Goal: Task Accomplishment & Management: Manage account settings

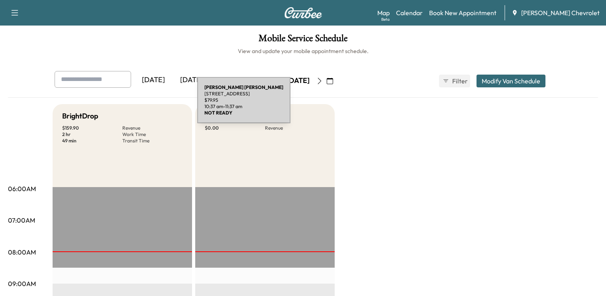
scroll to position [245, 0]
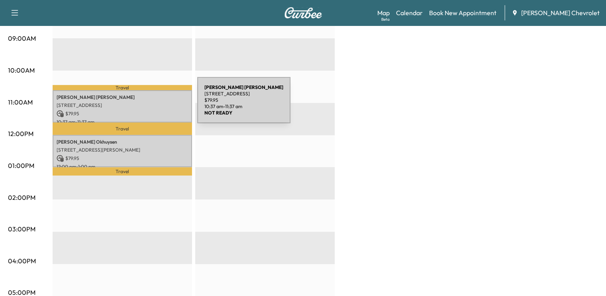
click at [137, 104] on p "[STREET_ADDRESS]" at bounding box center [122, 105] width 131 height 6
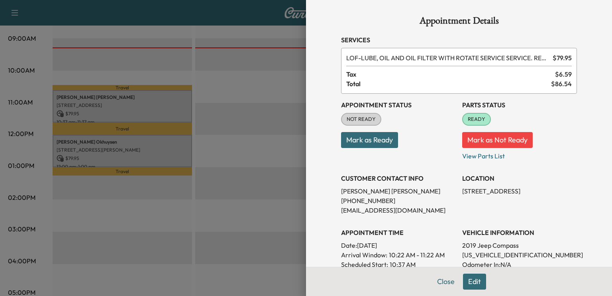
click at [374, 144] on button "Mark as Ready" at bounding box center [369, 140] width 57 height 16
click at [443, 285] on button "Close" at bounding box center [446, 281] width 28 height 16
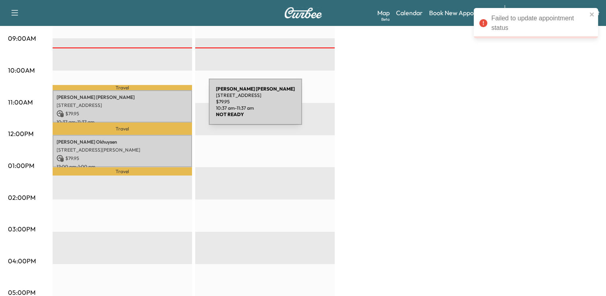
click at [149, 106] on div "FREDERICK HERBERS 3204 Crescent Avenue, Erlanger, KY 41018, US $ 79.95 10:37 am…" at bounding box center [122, 106] width 139 height 32
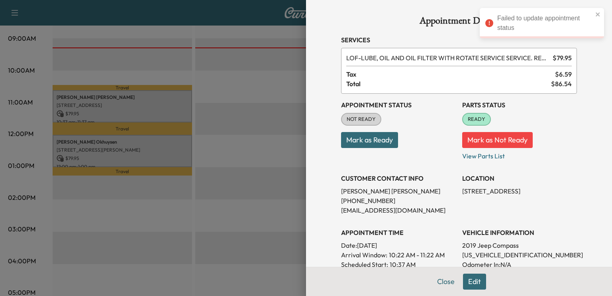
click at [371, 142] on button "Mark as Ready" at bounding box center [369, 140] width 57 height 16
click at [439, 282] on button "Close" at bounding box center [446, 281] width 28 height 16
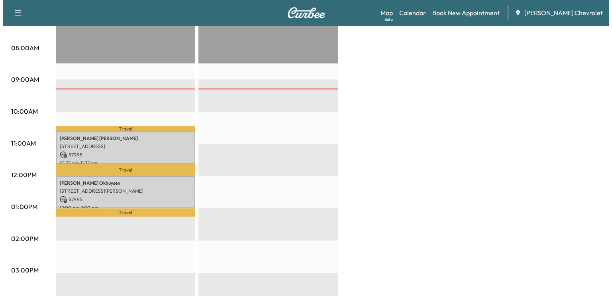
scroll to position [205, 0]
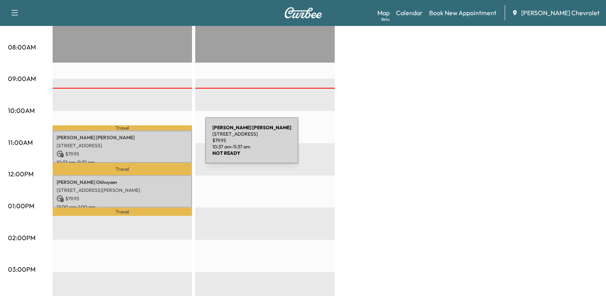
click at [145, 145] on p "[STREET_ADDRESS]" at bounding box center [122, 145] width 131 height 6
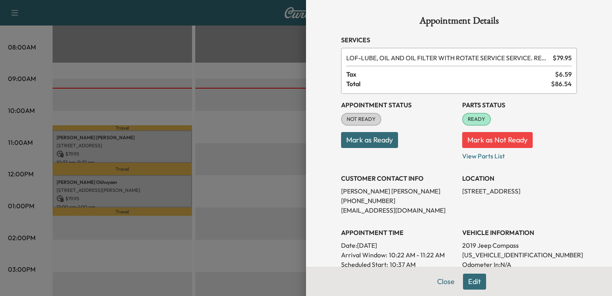
click at [378, 142] on button "Mark as Ready" at bounding box center [369, 140] width 57 height 16
click at [438, 285] on button "Close" at bounding box center [446, 281] width 28 height 16
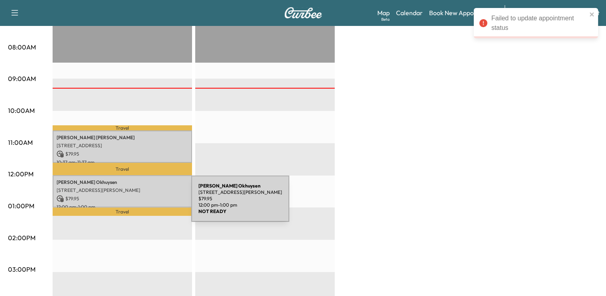
click at [132, 204] on p "12:00 pm - 1:00 pm" at bounding box center [122, 207] width 131 height 6
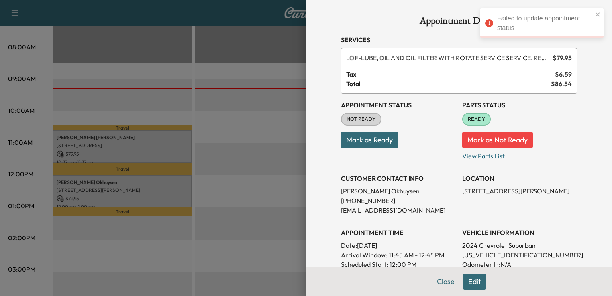
click at [387, 139] on button "Mark as Ready" at bounding box center [369, 140] width 57 height 16
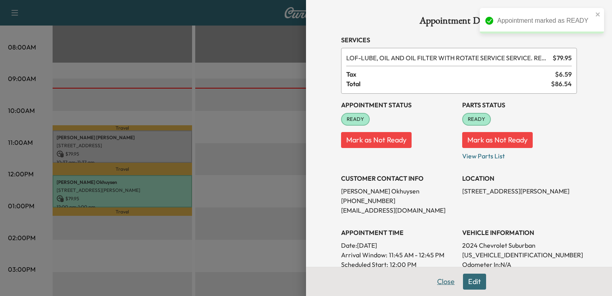
click at [440, 283] on button "Close" at bounding box center [446, 281] width 28 height 16
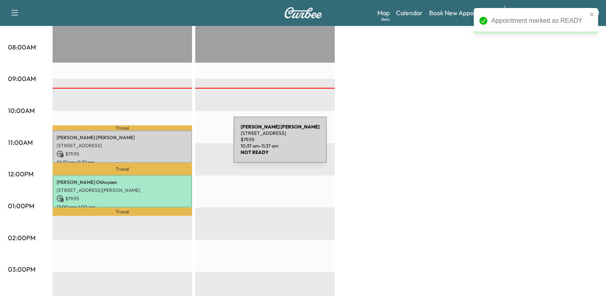
click at [162, 144] on p "[STREET_ADDRESS]" at bounding box center [122, 145] width 131 height 6
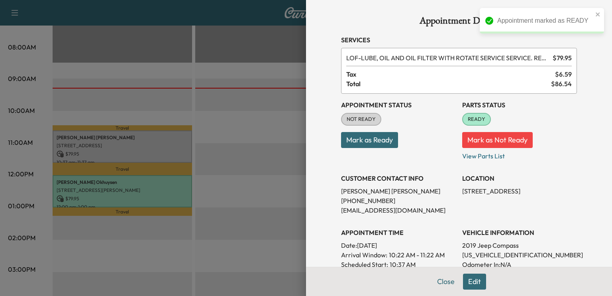
click at [384, 143] on button "Mark as Ready" at bounding box center [369, 140] width 57 height 16
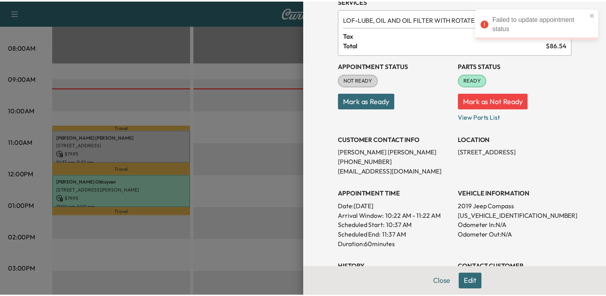
scroll to position [0, 0]
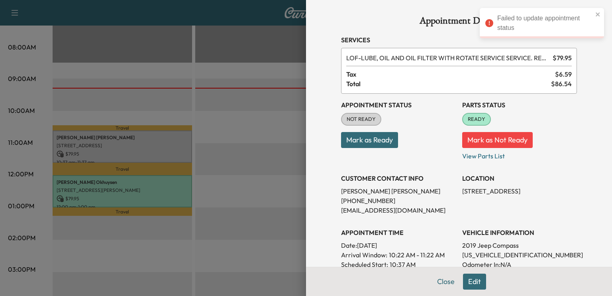
click at [377, 143] on button "Mark as Ready" at bounding box center [369, 140] width 57 height 16
click at [594, 12] on div "Failed to update appointment status" at bounding box center [539, 23] width 112 height 24
click at [597, 14] on icon "close" at bounding box center [598, 14] width 4 height 4
click at [438, 278] on button "Close" at bounding box center [446, 281] width 28 height 16
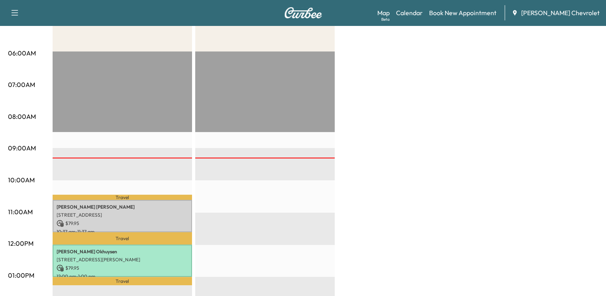
scroll to position [169, 0]
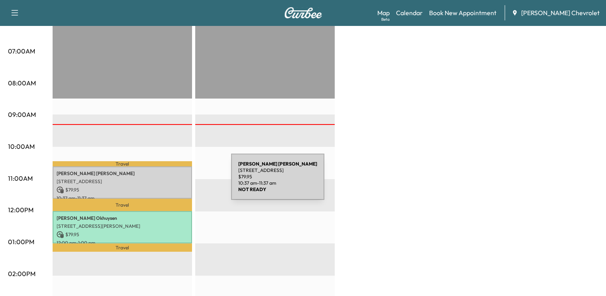
click at [171, 181] on p "[STREET_ADDRESS]" at bounding box center [122, 181] width 131 height 6
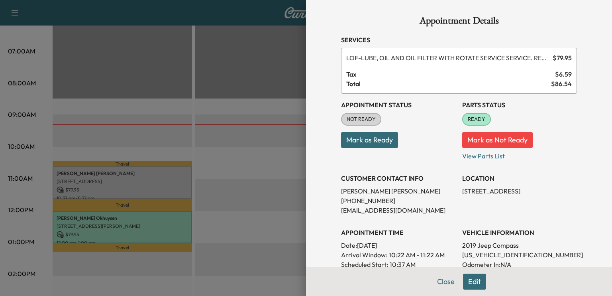
click at [384, 140] on button "Mark as Ready" at bounding box center [369, 140] width 57 height 16
click at [379, 143] on button "Mark as Ready" at bounding box center [369, 140] width 57 height 16
click at [363, 159] on div "Appointment Status NOT READY Mark as Ready" at bounding box center [398, 127] width 115 height 67
click at [373, 141] on button "Mark as Ready" at bounding box center [369, 140] width 57 height 16
click at [441, 284] on button "Close" at bounding box center [446, 281] width 28 height 16
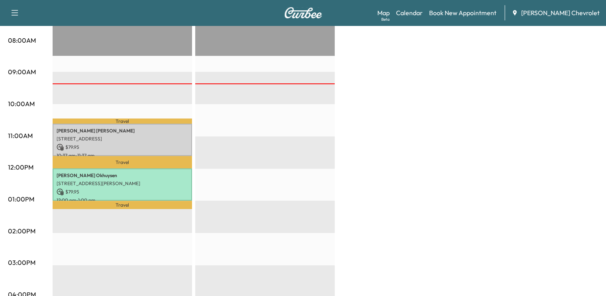
scroll to position [212, 0]
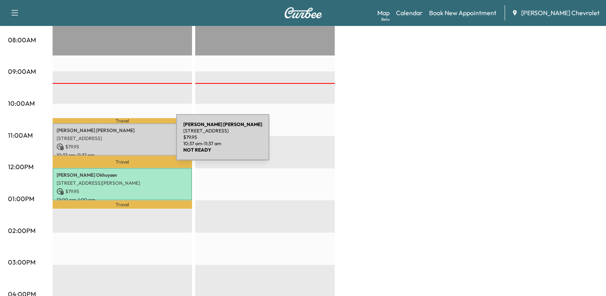
click at [116, 143] on p "$ 79.95" at bounding box center [122, 146] width 131 height 7
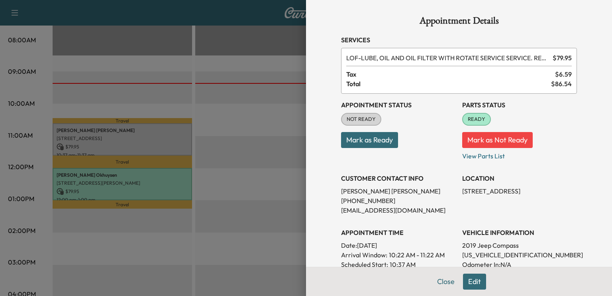
click at [369, 139] on button "Mark as Ready" at bounding box center [369, 140] width 57 height 16
click at [441, 281] on button "Close" at bounding box center [446, 281] width 28 height 16
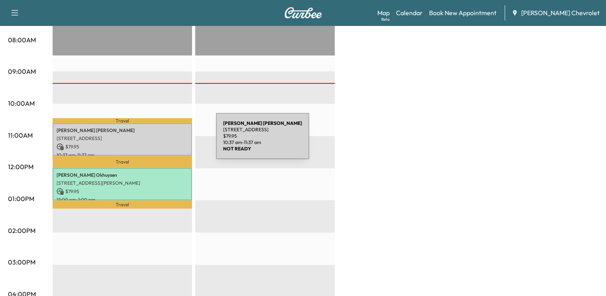
click at [156, 143] on p "$ 79.95" at bounding box center [122, 146] width 131 height 7
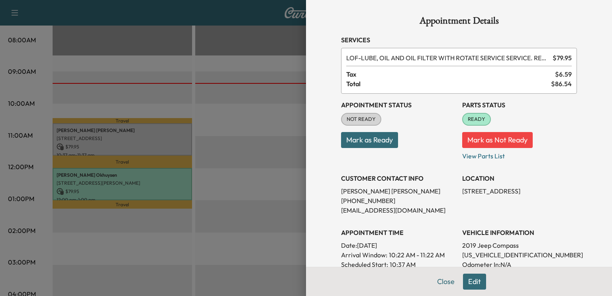
click at [369, 141] on button "Mark as Ready" at bounding box center [369, 140] width 57 height 16
click at [596, 10] on div "Failed to update appointment status" at bounding box center [542, 23] width 124 height 30
click at [596, 17] on icon "close" at bounding box center [598, 14] width 6 height 6
click at [445, 281] on button "Close" at bounding box center [446, 281] width 28 height 16
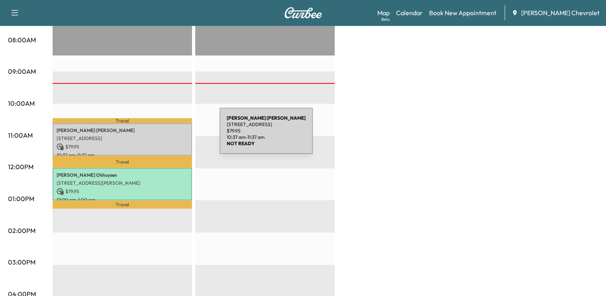
click at [160, 135] on p "[STREET_ADDRESS]" at bounding box center [122, 138] width 131 height 6
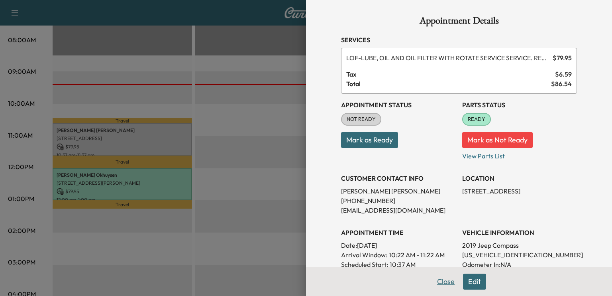
click at [436, 285] on button "Close" at bounding box center [446, 281] width 28 height 16
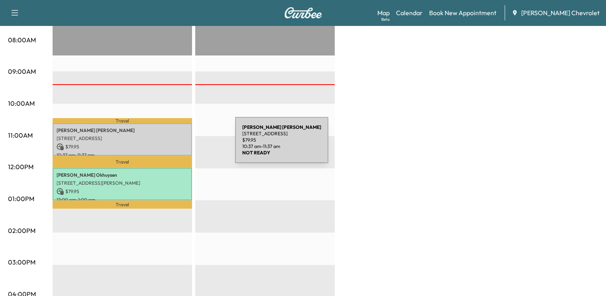
click at [167, 145] on p "$ 79.95" at bounding box center [122, 146] width 131 height 7
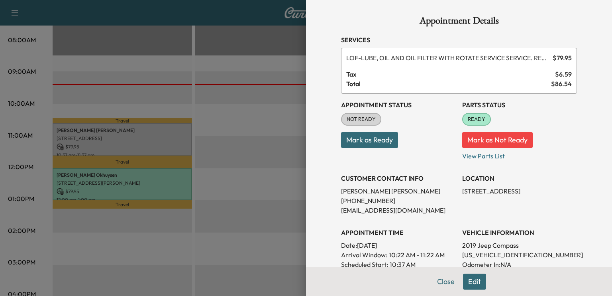
click at [371, 135] on button "Mark as Ready" at bounding box center [369, 140] width 57 height 16
click at [598, 13] on icon "close" at bounding box center [598, 14] width 6 height 6
click at [438, 284] on button "Close" at bounding box center [446, 281] width 28 height 16
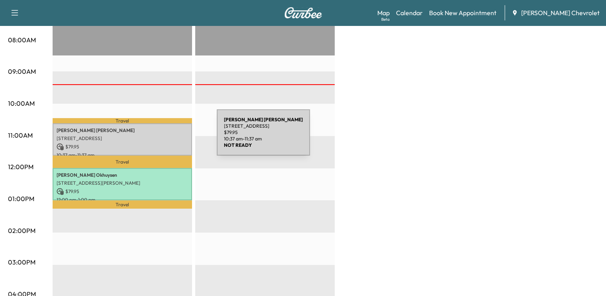
click at [157, 137] on p "[STREET_ADDRESS]" at bounding box center [122, 138] width 131 height 6
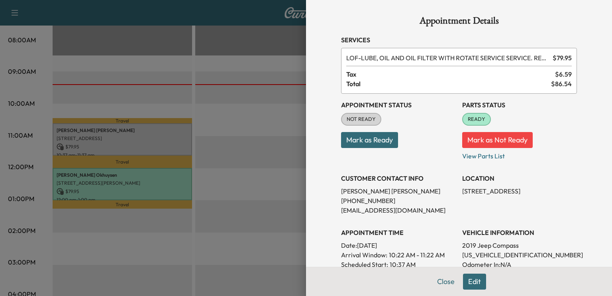
click at [365, 133] on button "Mark as Ready" at bounding box center [369, 140] width 57 height 16
click at [443, 285] on button "Close" at bounding box center [446, 281] width 28 height 16
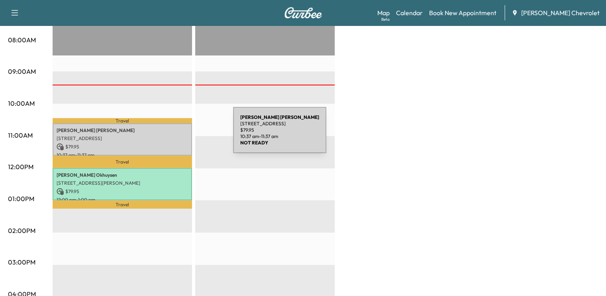
click at [173, 135] on p "[STREET_ADDRESS]" at bounding box center [122, 138] width 131 height 6
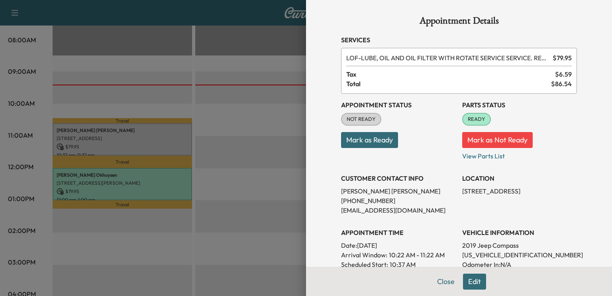
click at [383, 143] on button "Mark as Ready" at bounding box center [369, 140] width 57 height 16
click at [437, 283] on button "Close" at bounding box center [446, 281] width 28 height 16
